Goal: Information Seeking & Learning: Learn about a topic

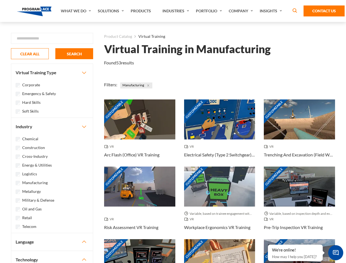
click at [76, 11] on link "What We Do" at bounding box center [76, 11] width 37 height 22
click at [111, 11] on link "Solutions" at bounding box center [111, 11] width 33 height 22
click at [176, 11] on link "Industries" at bounding box center [176, 11] width 33 height 22
click at [242, 11] on link "Company" at bounding box center [241, 11] width 31 height 22
click at [272, 11] on link "Insights" at bounding box center [271, 11] width 29 height 22
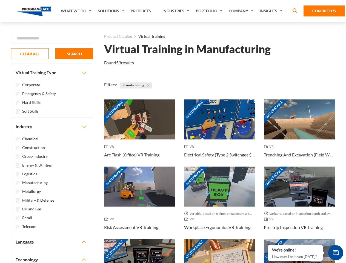
click at [0, 0] on div "Blog White Papers News" at bounding box center [0, 0] width 0 height 0
click at [0, 0] on strong "How Virtual Learning Can Enhance Workforce Productivity: A Guide for L&D Manage…" at bounding box center [0, 0] width 0 height 0
click at [335, 252] on span "Minimize live chat window" at bounding box center [336, 253] width 20 height 20
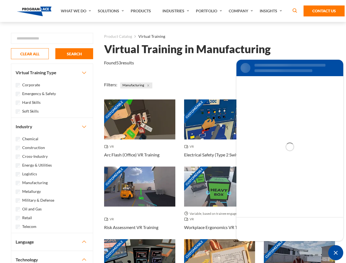
click at [268, 245] on div "Customizable" at bounding box center [299, 259] width 71 height 40
